Goal: Task Accomplishment & Management: Manage account settings

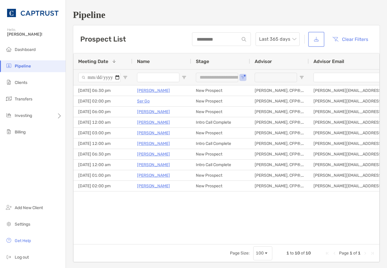
drag, startPoint x: 317, startPoint y: 34, endPoint x: 314, endPoint y: 34, distance: 3.5
click at [316, 34] on button "button" at bounding box center [316, 39] width 14 height 13
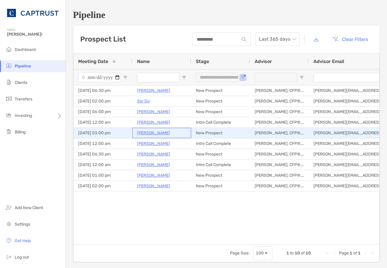
click at [157, 131] on p "[PERSON_NAME]" at bounding box center [153, 132] width 33 height 7
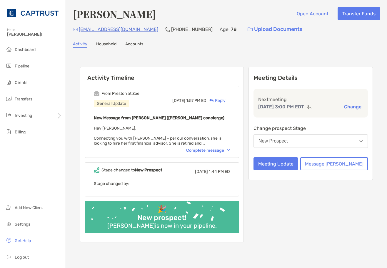
click at [222, 153] on div "From [PERSON_NAME] at [PERSON_NAME] General Update [DATE] 1:57 PM ED Reply New …" at bounding box center [162, 122] width 154 height 72
click at [223, 150] on div "Complete message" at bounding box center [208, 150] width 44 height 5
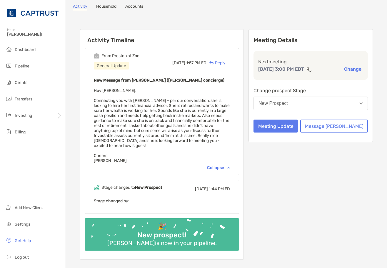
scroll to position [118, 0]
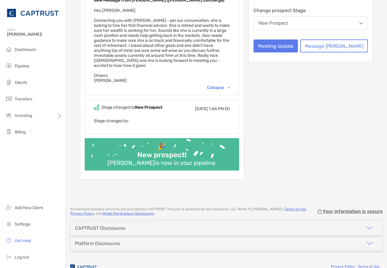
click at [370, 166] on div "Activity Timeline From [PERSON_NAME] at [PERSON_NAME] General Update [DATE] 1:5…" at bounding box center [226, 65] width 307 height 258
drag, startPoint x: 370, startPoint y: 166, endPoint x: -81, endPoint y: 279, distance: 464.8
click at [353, 99] on div "Meeting Details Next meeting [DATE] 3:00 PM EDT Change Change prospect Stage Ne…" at bounding box center [311, 64] width 124 height 230
drag, startPoint x: 374, startPoint y: 35, endPoint x: 375, endPoint y: 41, distance: 5.9
click at [374, 35] on div "Activity Timeline From [PERSON_NAME] at [PERSON_NAME] General Update [DATE] 1:5…" at bounding box center [226, 65] width 307 height 258
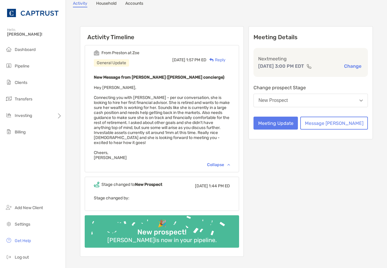
scroll to position [0, 0]
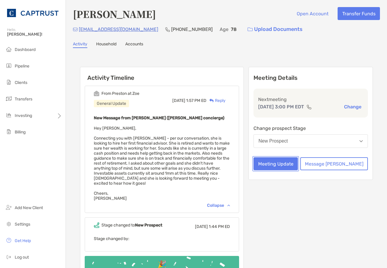
click at [298, 158] on button "Meeting Update" at bounding box center [276, 163] width 44 height 13
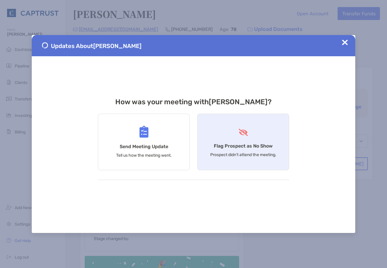
click at [261, 156] on p "Prospect didn’t attend the meeting." at bounding box center [243, 154] width 66 height 5
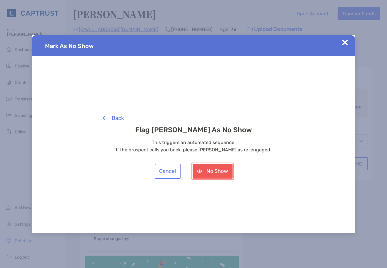
click at [216, 174] on button "No Show" at bounding box center [213, 171] width 40 height 15
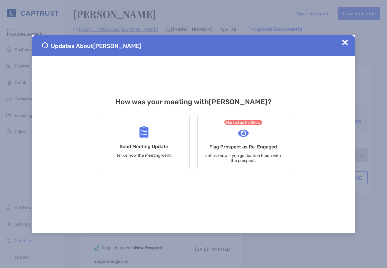
click at [346, 39] on div "Updates About [PERSON_NAME]" at bounding box center [194, 45] width 324 height 21
click at [337, 41] on div "Updates About [PERSON_NAME]" at bounding box center [194, 45] width 324 height 21
click at [341, 42] on div "Updates About [PERSON_NAME]" at bounding box center [194, 45] width 324 height 21
click at [346, 41] on img at bounding box center [345, 42] width 6 height 6
